Goal: Information Seeking & Learning: Learn about a topic

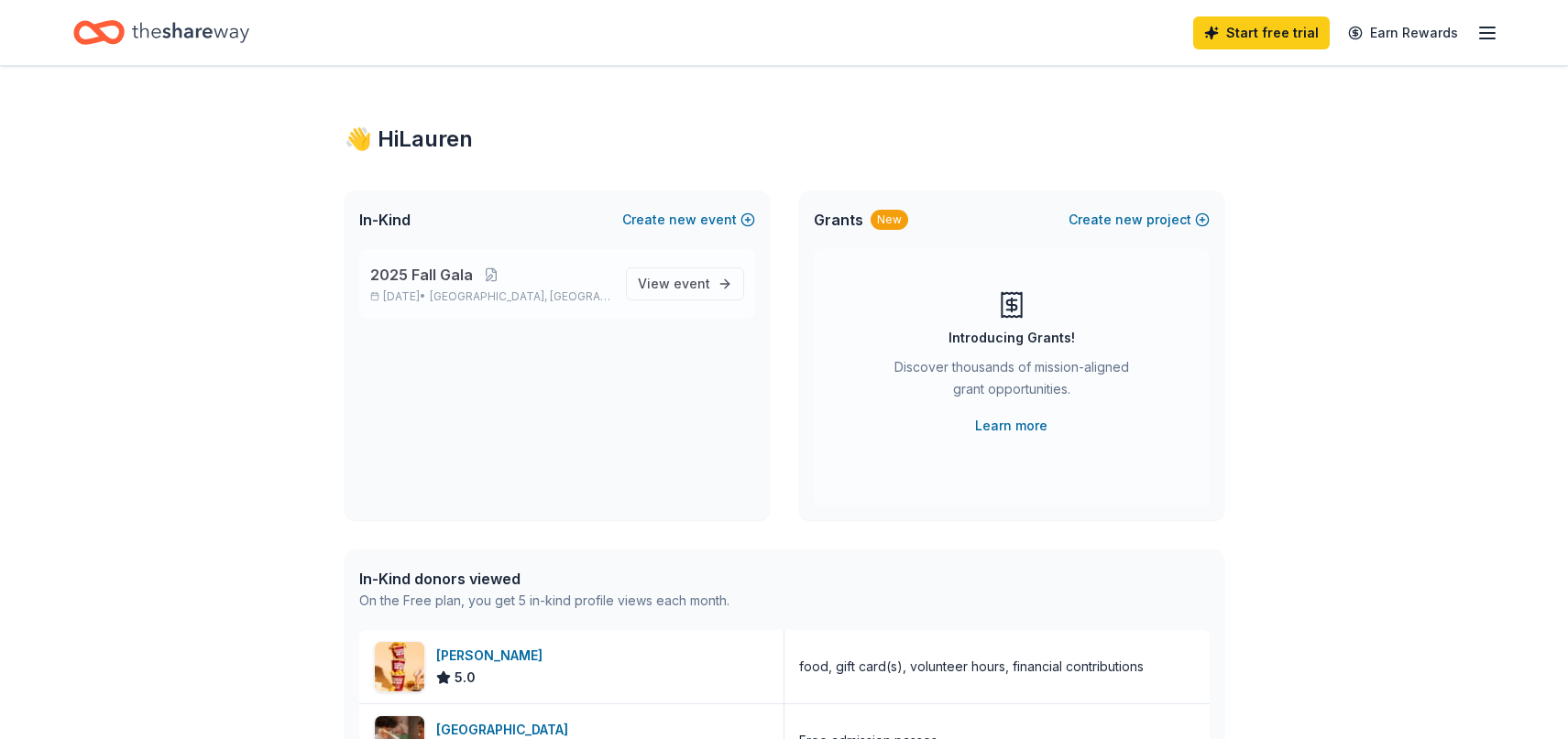
click at [587, 293] on p "Nov 15, 2025 • Allentown, PA" at bounding box center [491, 297] width 241 height 15
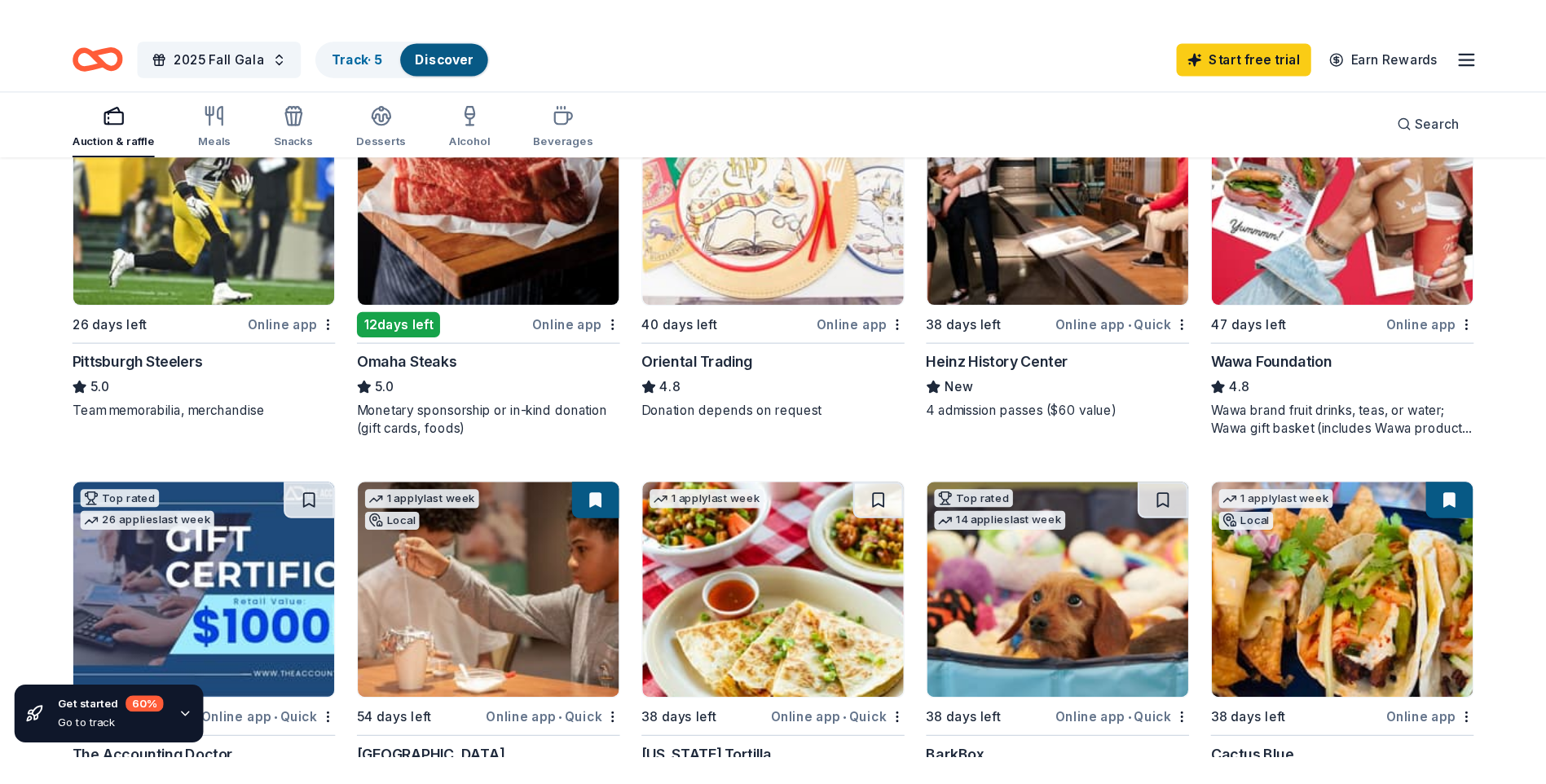
scroll to position [407, 0]
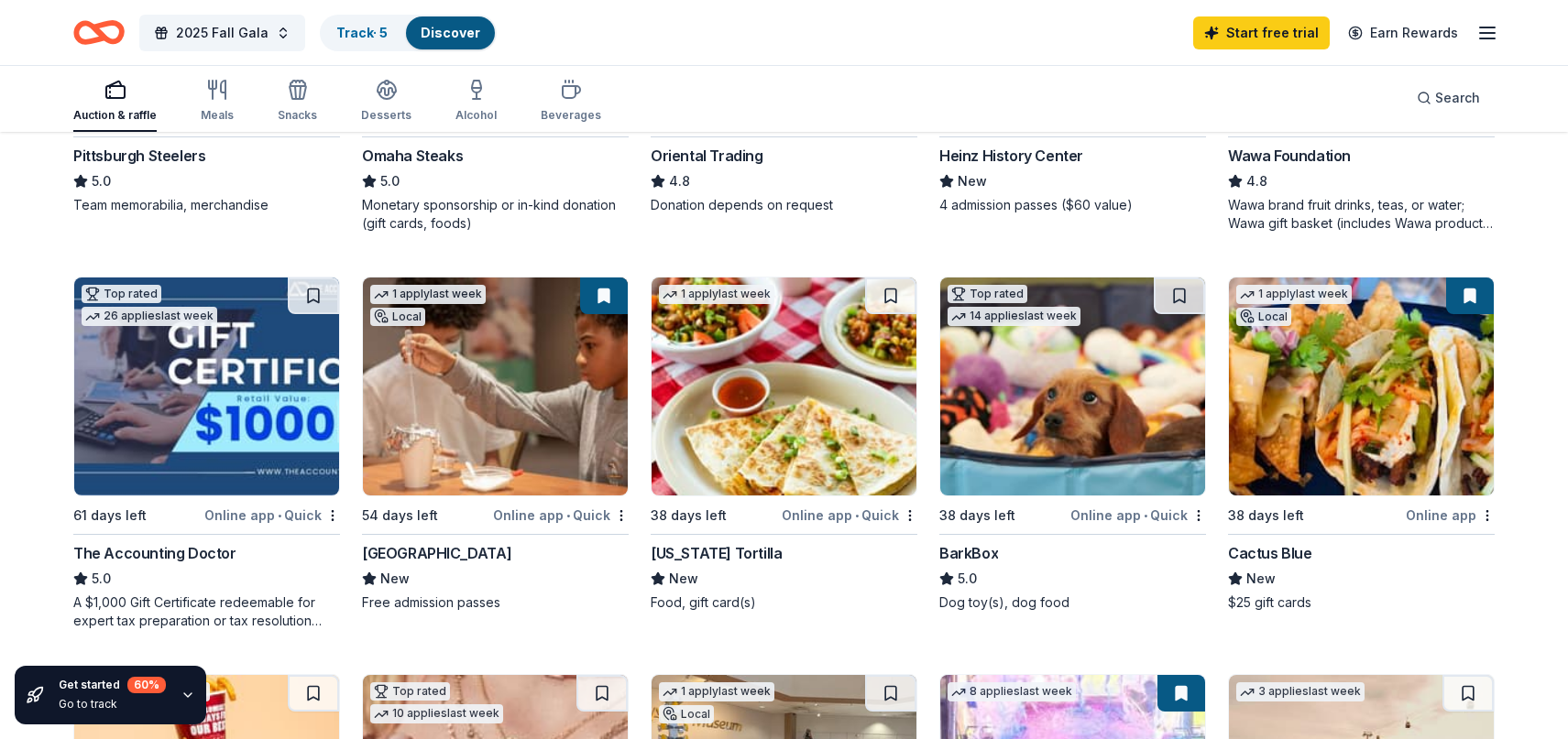
click at [1414, 403] on img at bounding box center [1361, 386] width 264 height 218
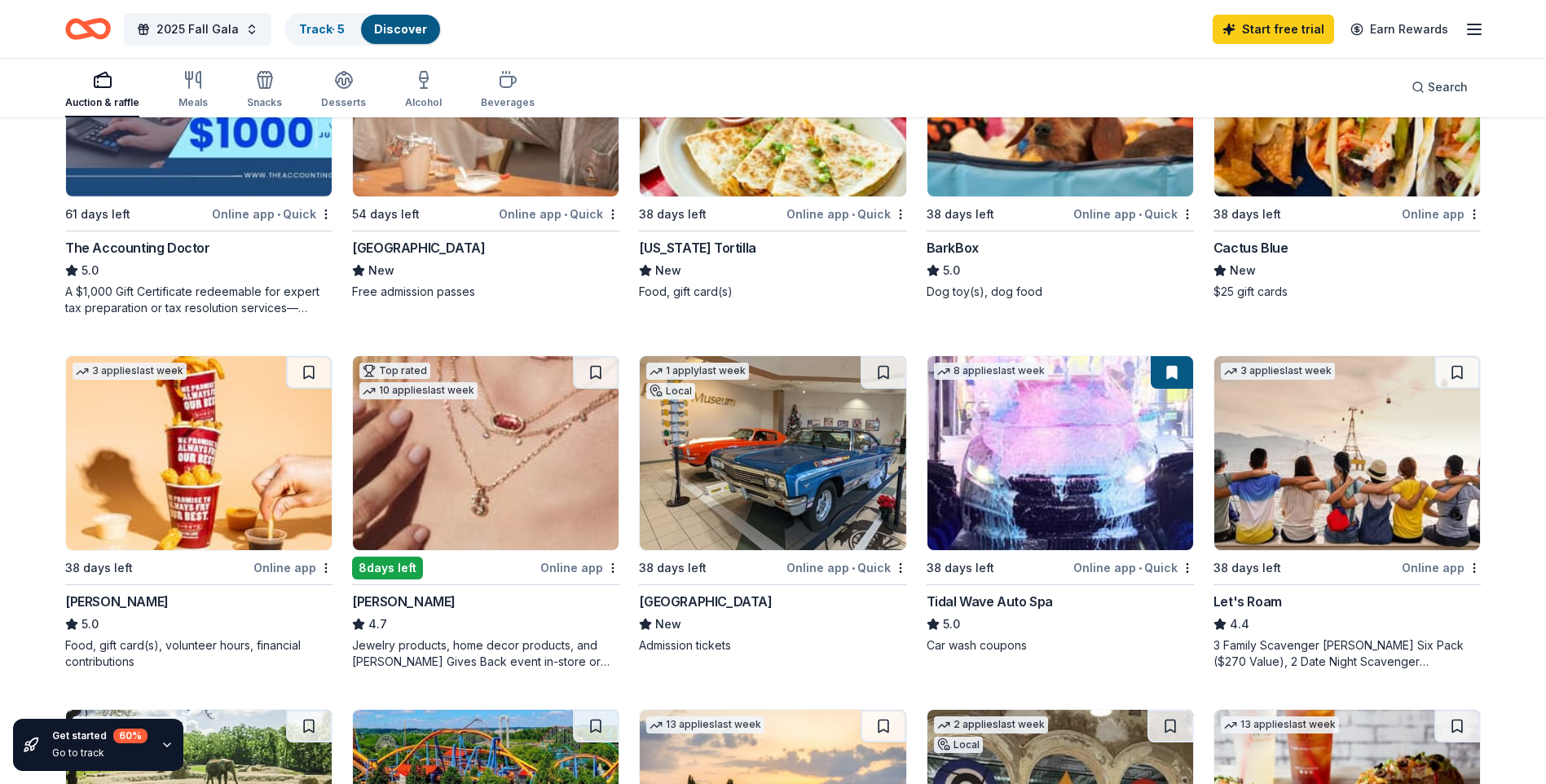
scroll to position [733, 0]
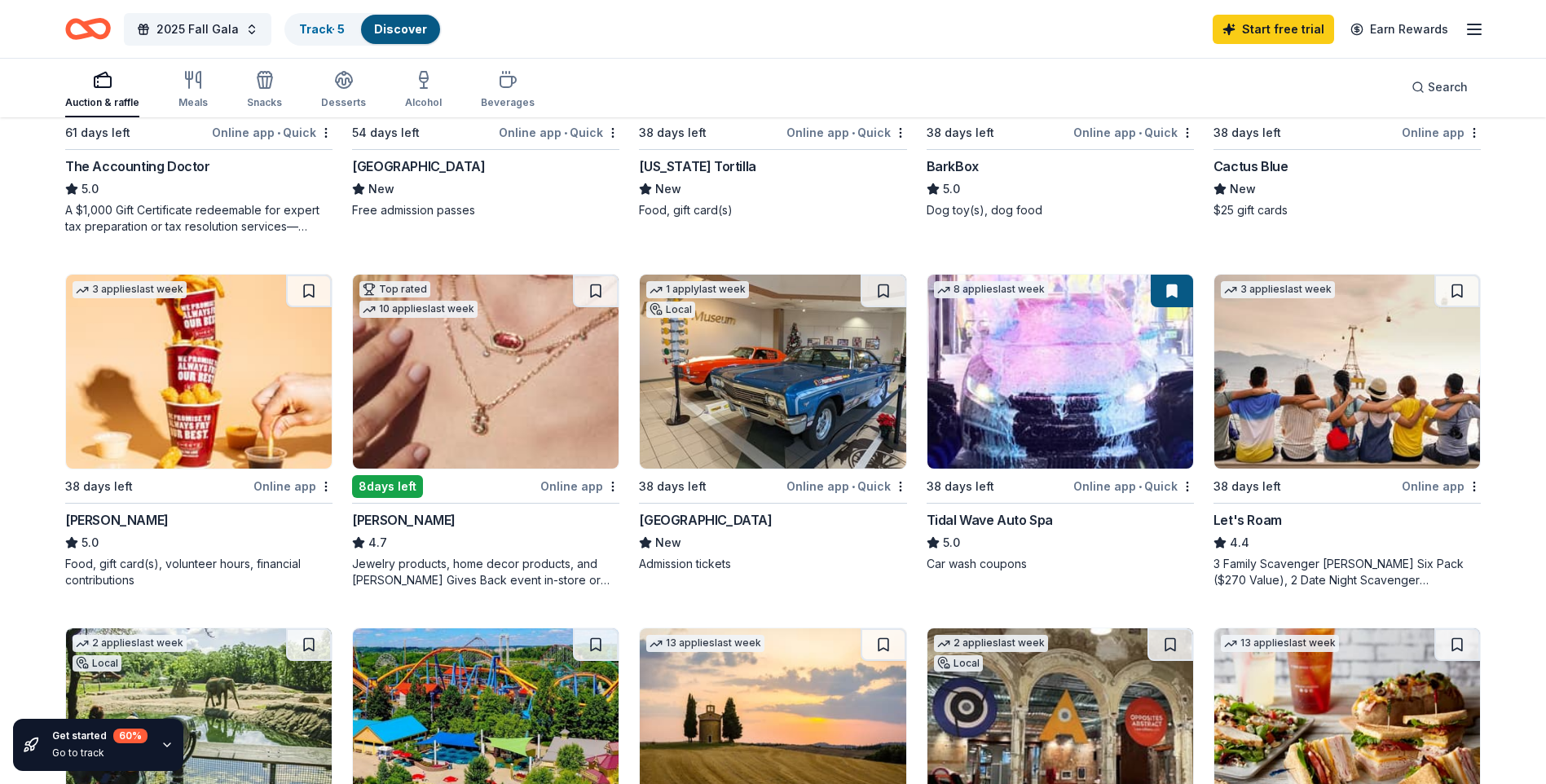
click at [754, 426] on img at bounding box center [773, 372] width 266 height 194
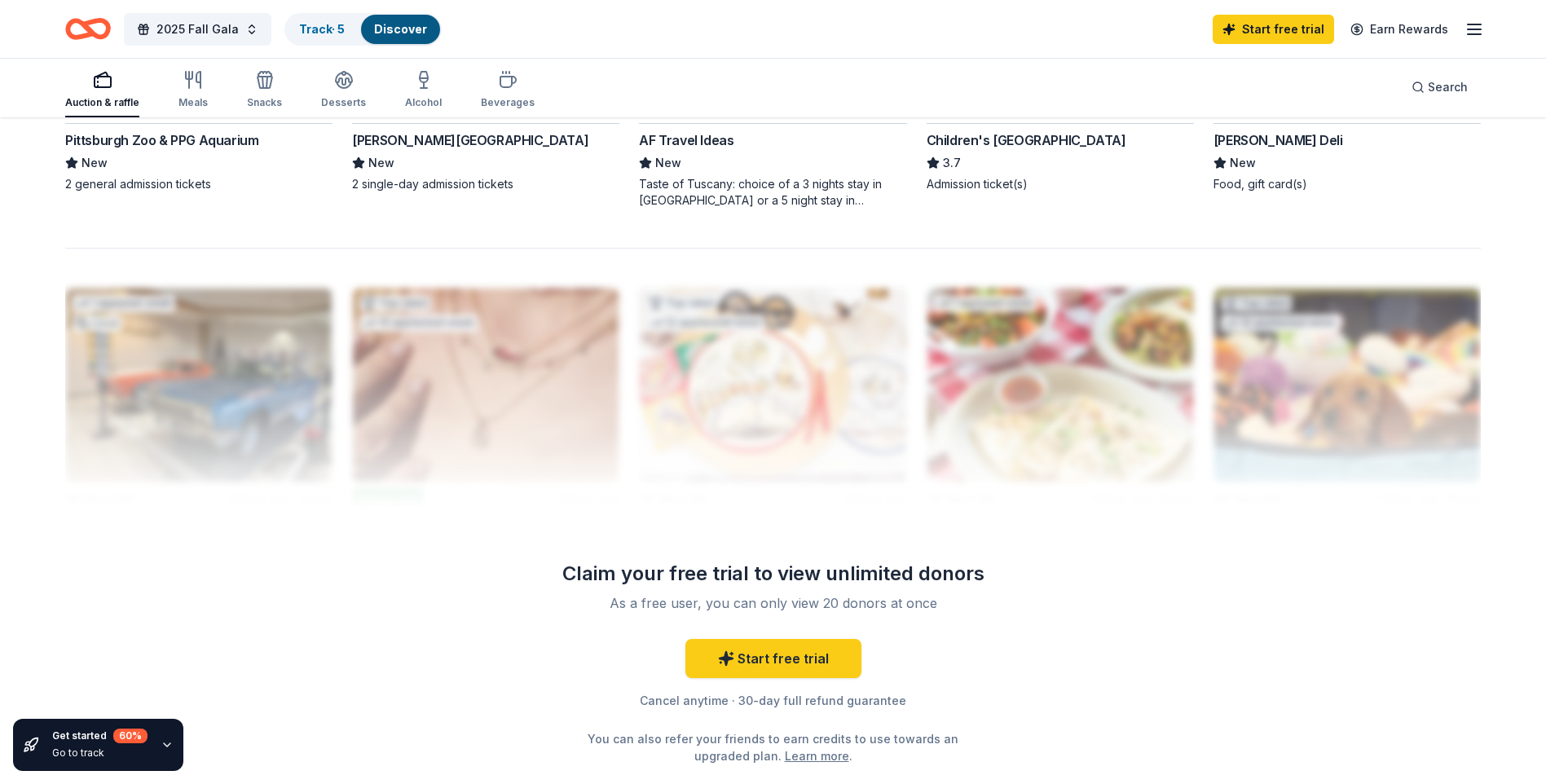
scroll to position [1141, 0]
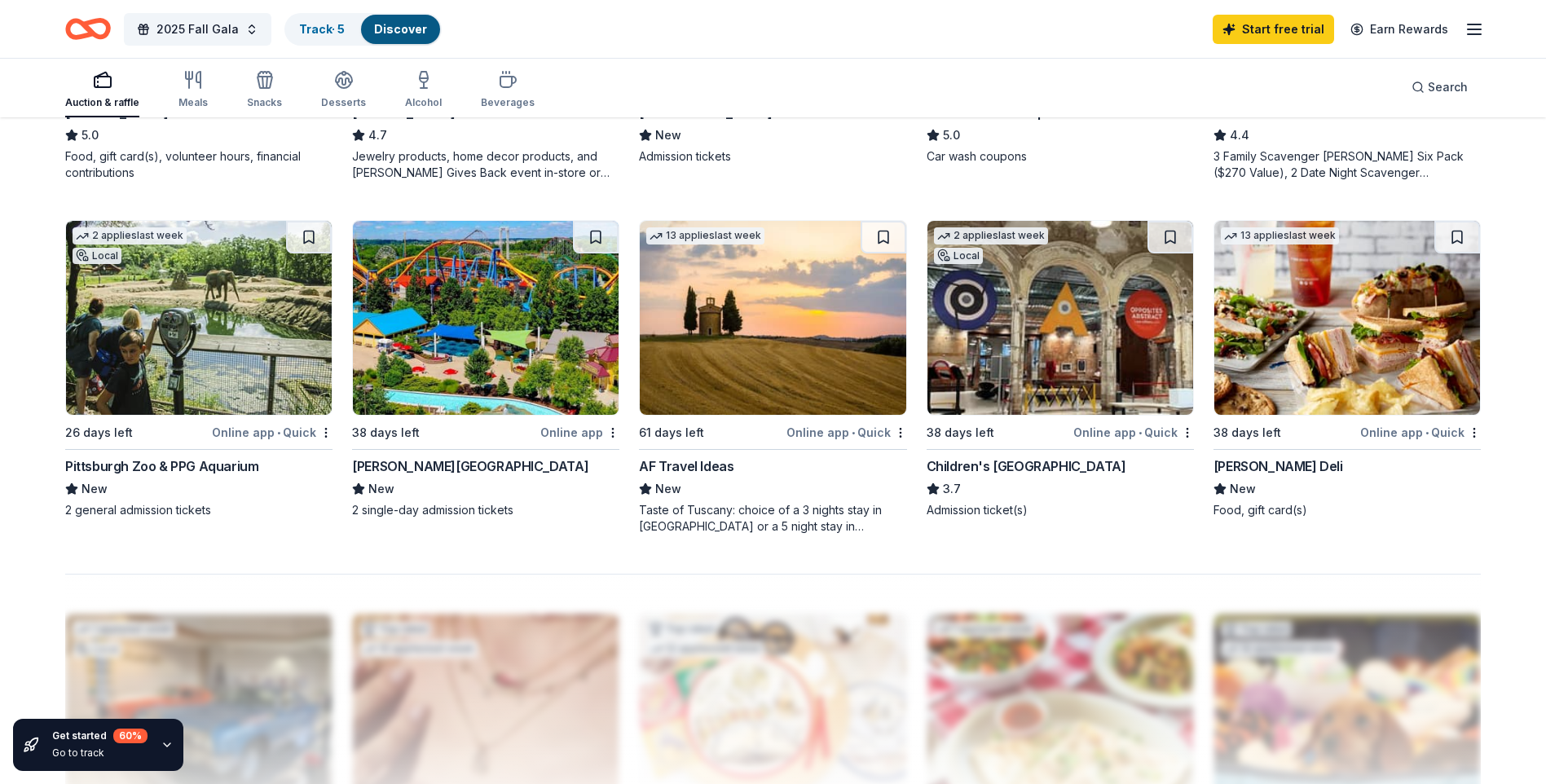
click at [488, 326] on img at bounding box center [485, 318] width 266 height 194
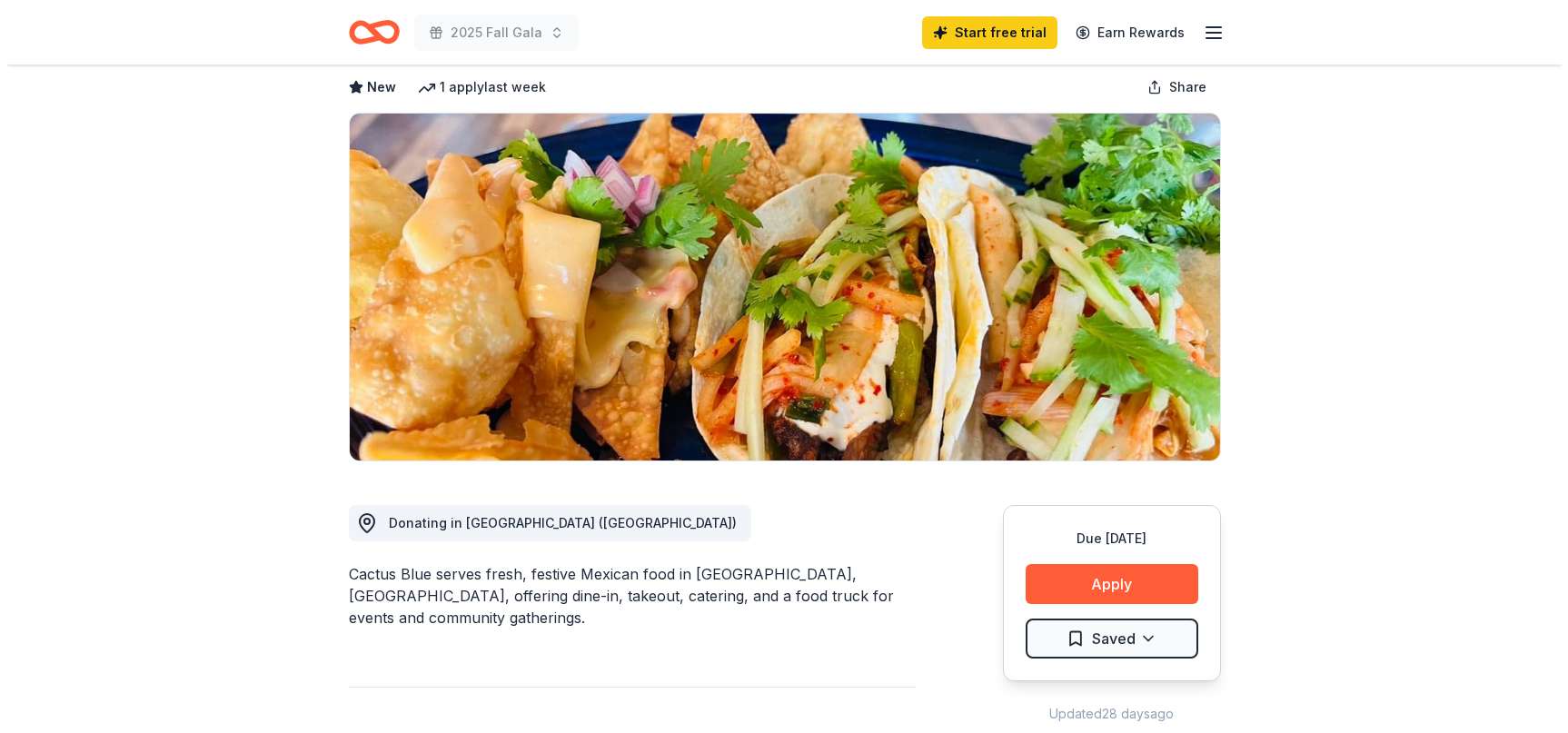
scroll to position [182, 0]
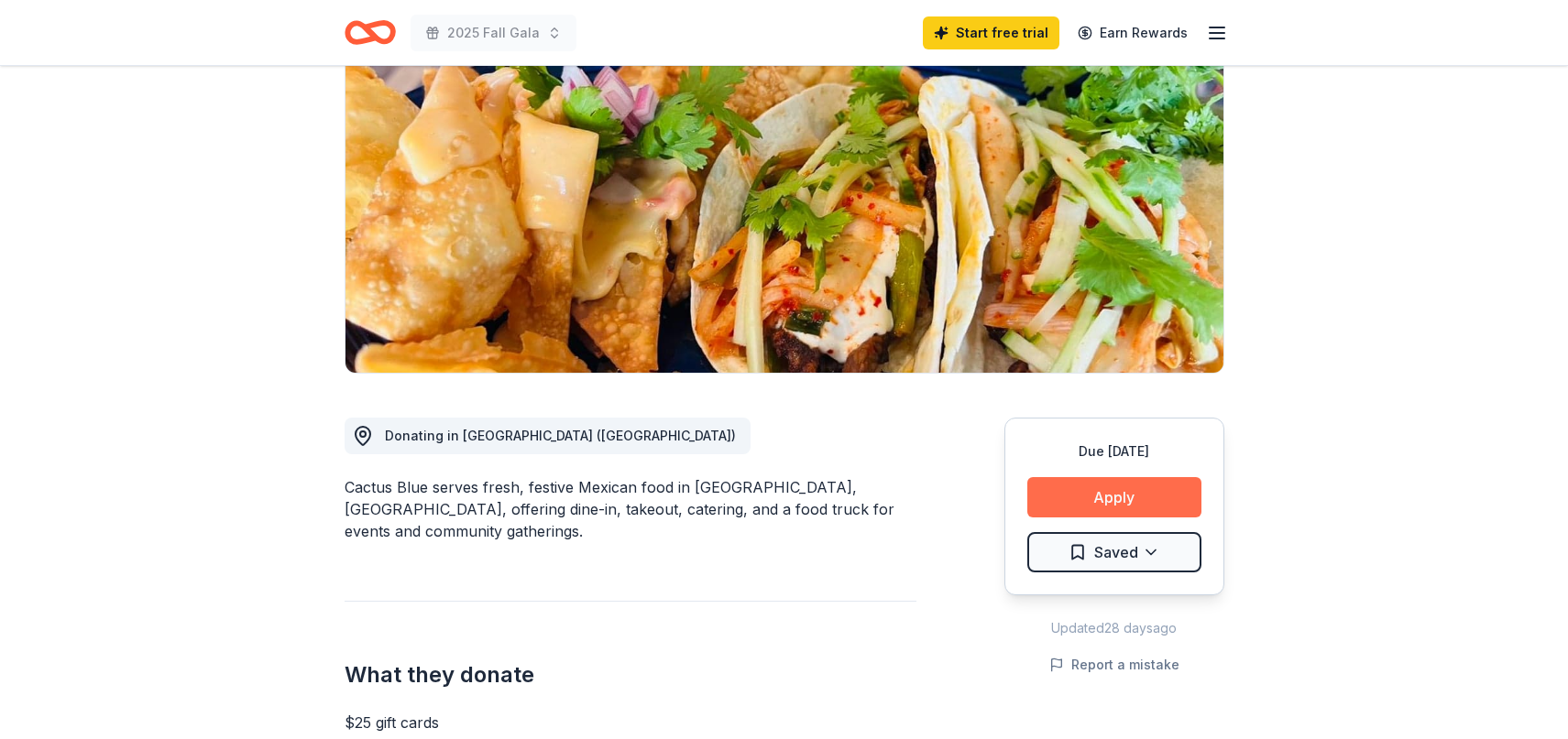
click at [1171, 492] on button "Apply" at bounding box center [1114, 497] width 174 height 40
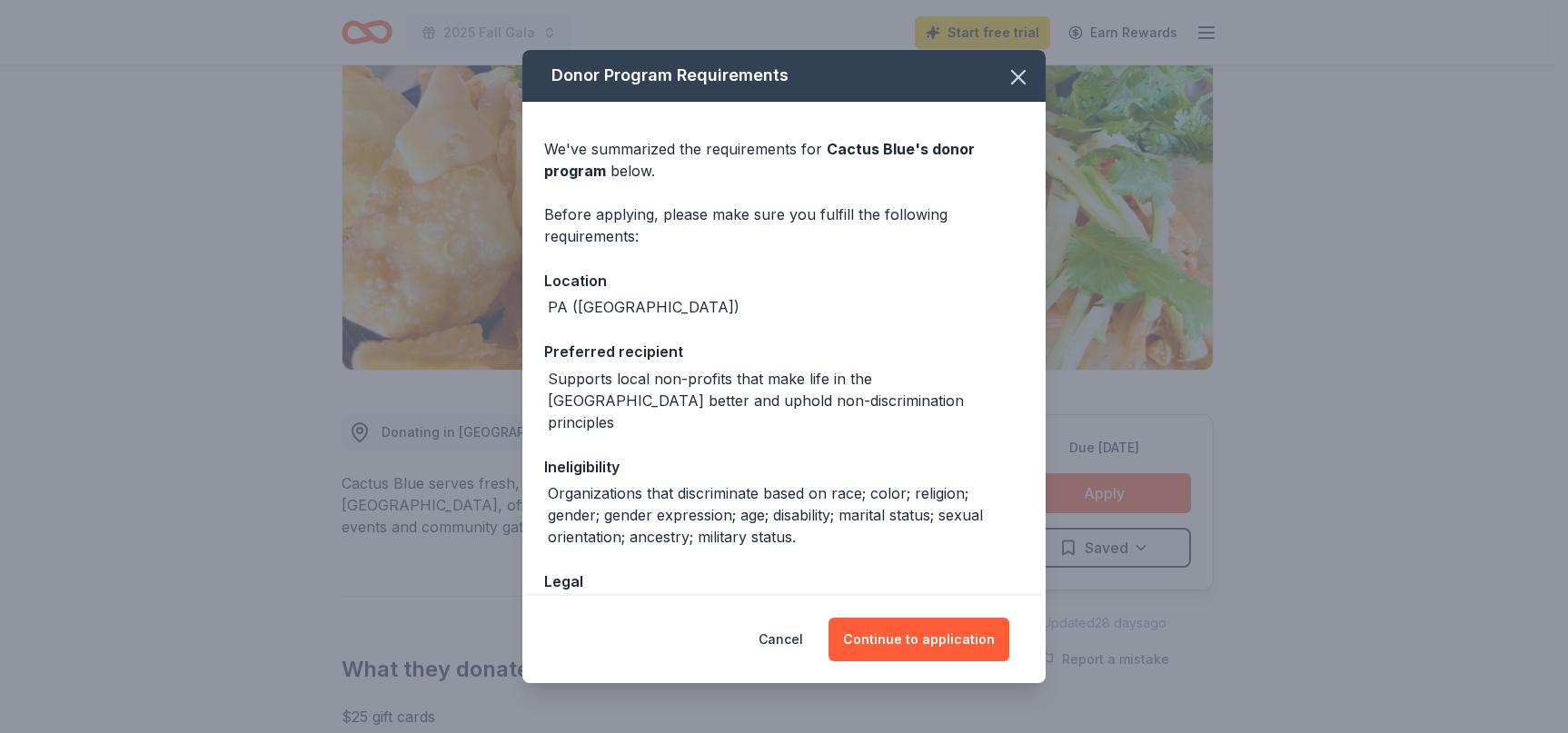
scroll to position [97, 0]
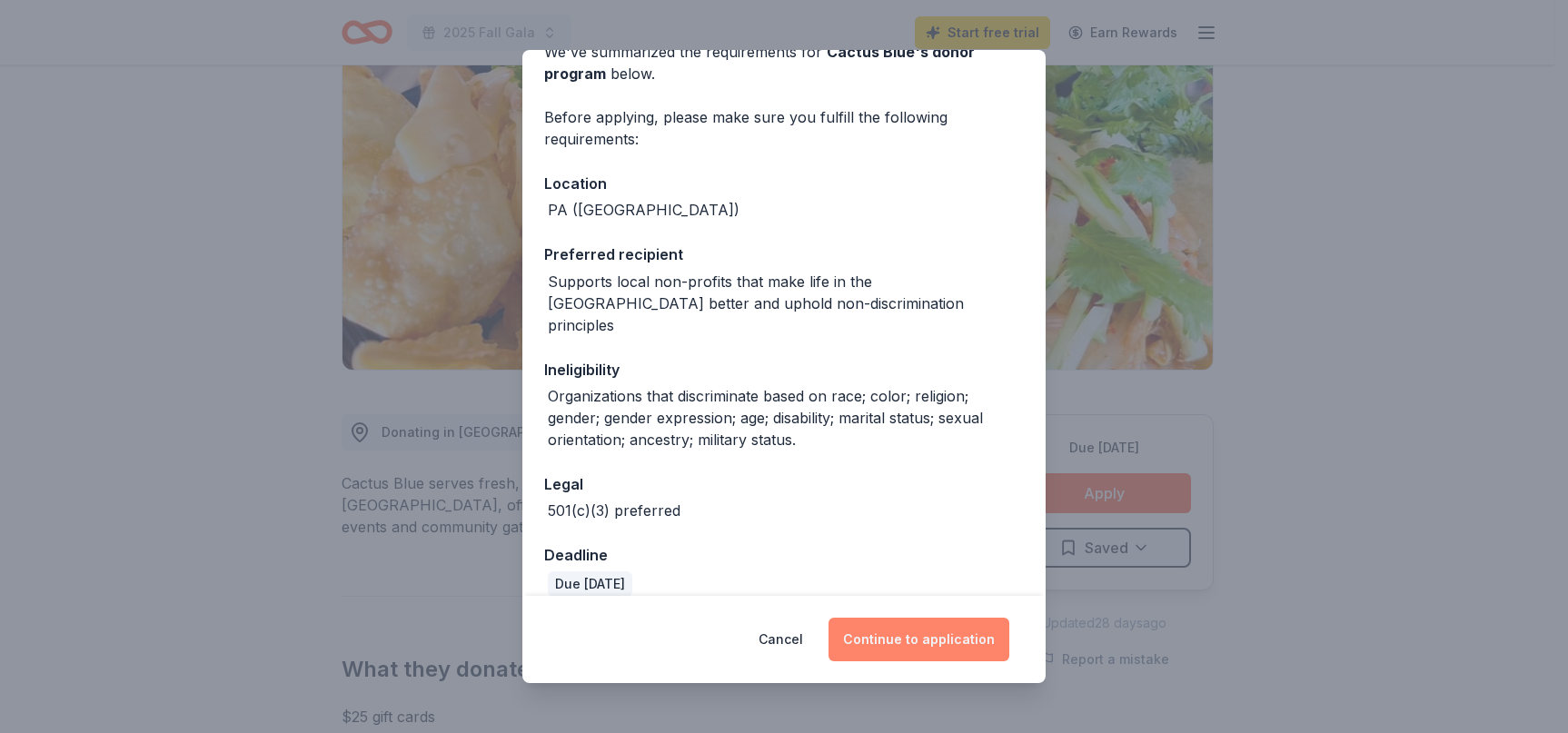
click at [963, 642] on button "Continue to application" at bounding box center [919, 639] width 181 height 43
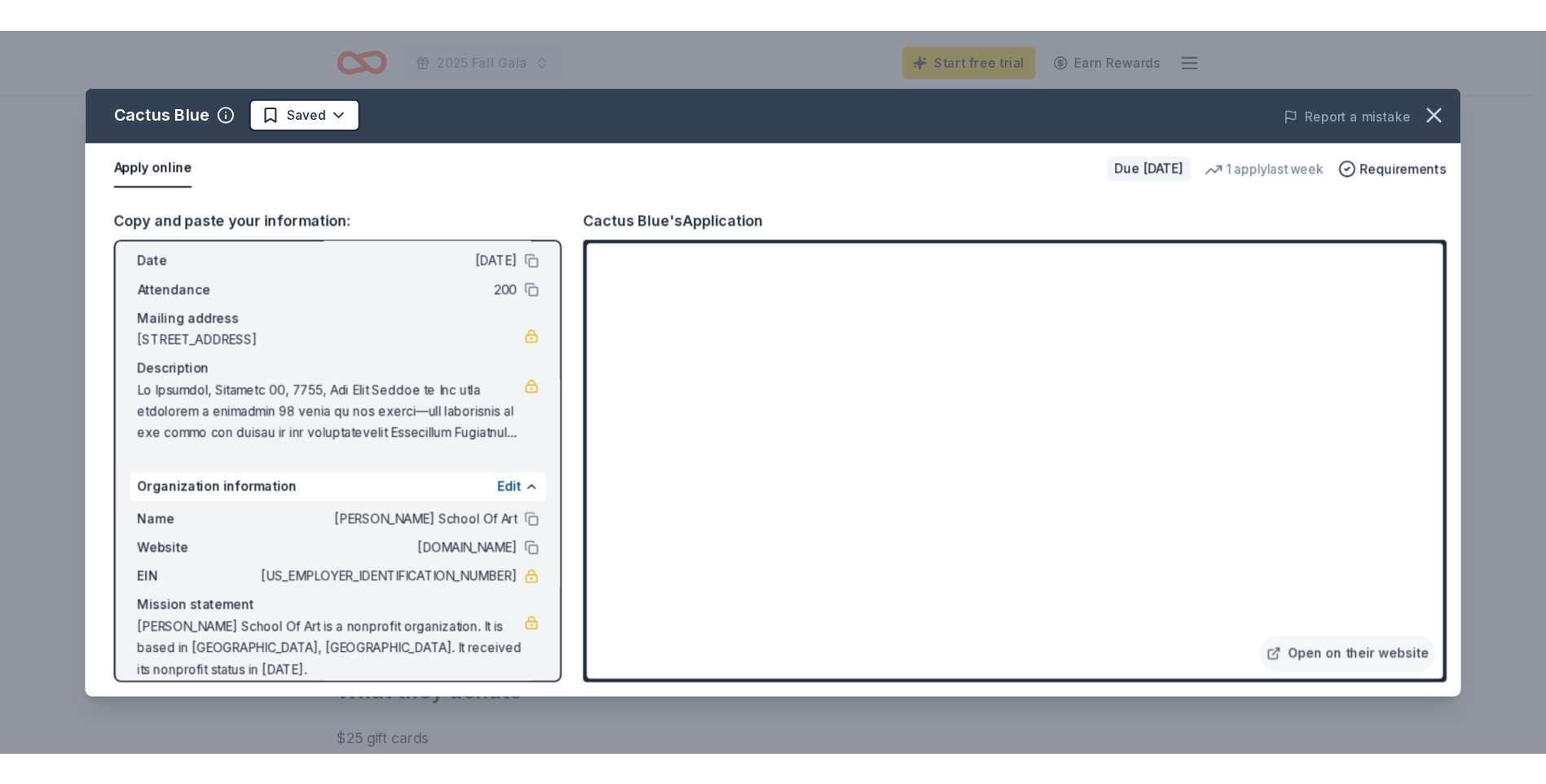
scroll to position [0, 0]
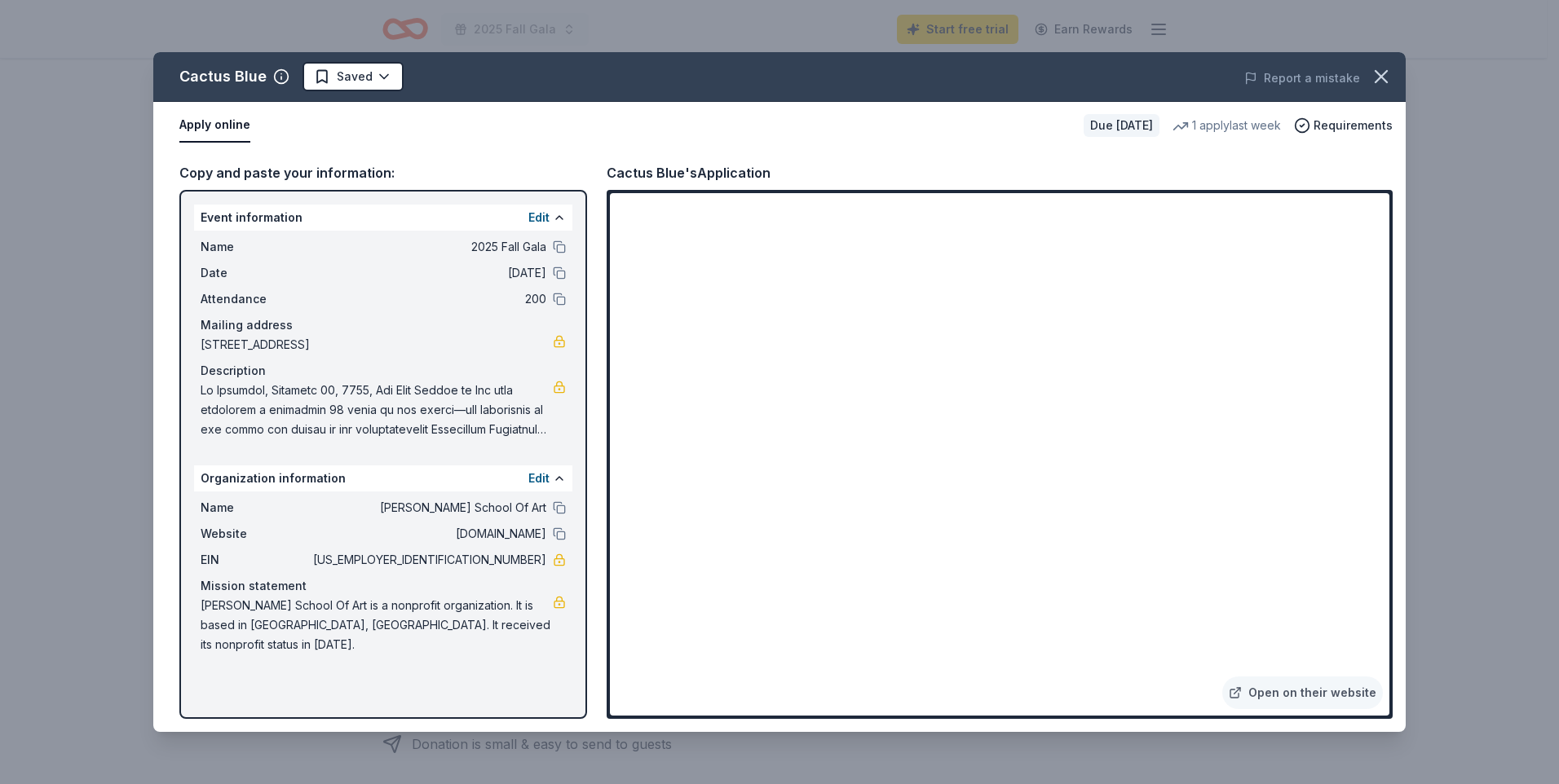
click at [0, 604] on html "2025 Fall Gala Start free trial Earn Rewards Due [DATE] Share Cactus Blue New 1…" at bounding box center [780, 228] width 1559 height 784
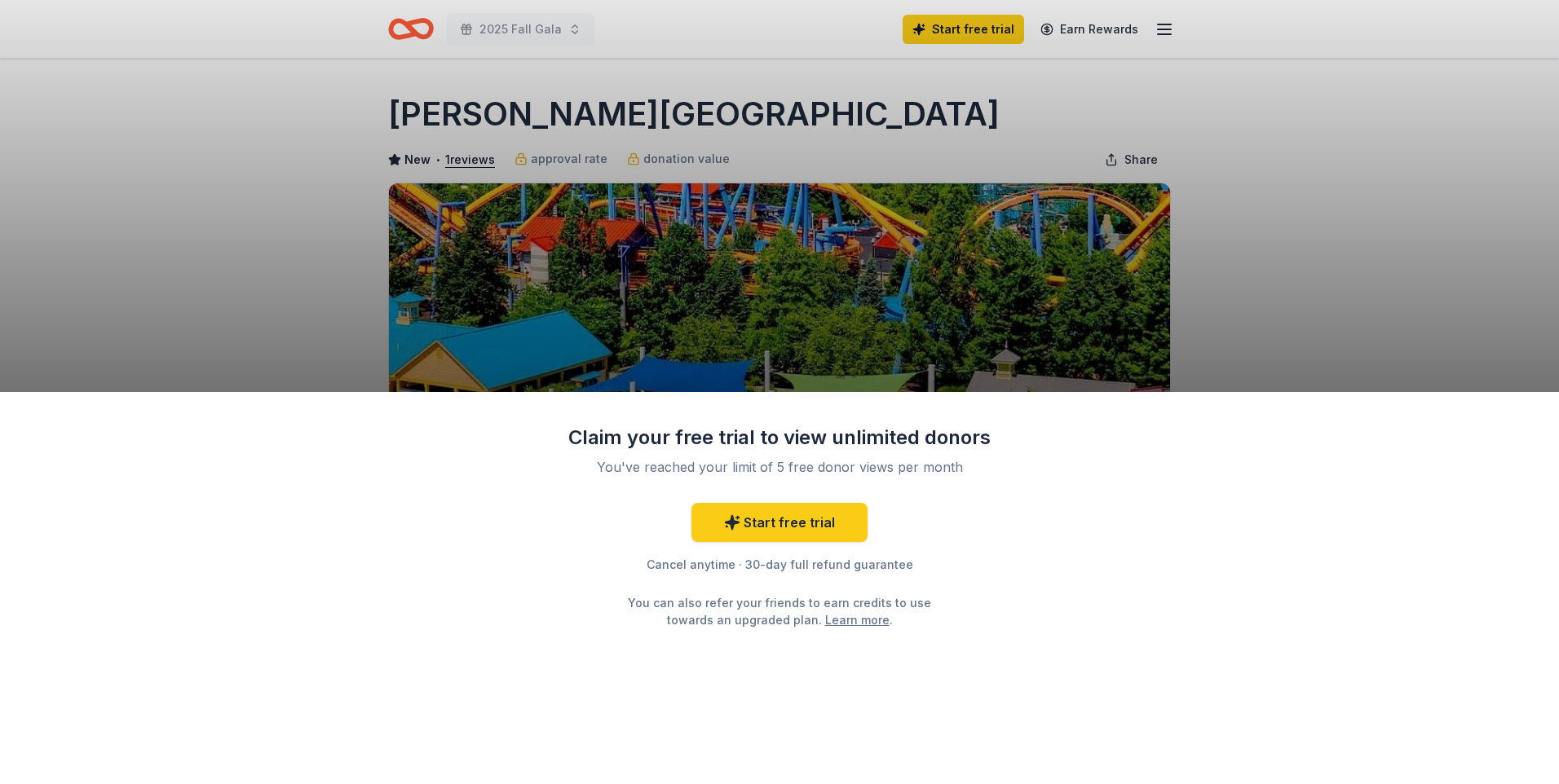
click at [1324, 342] on div "Claim your free trial to view unlimited donors You've reached your limit of 5 f…" at bounding box center [780, 392] width 1559 height 784
click at [1276, 286] on div "Claim your free trial to view unlimited donors You've reached your limit of 5 f…" at bounding box center [780, 392] width 1559 height 784
